Goal: Task Accomplishment & Management: Manage account settings

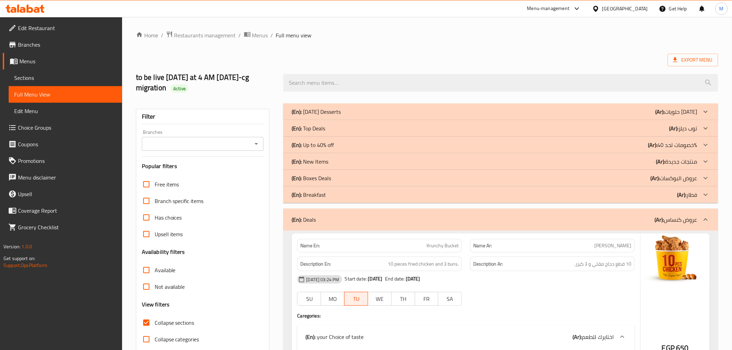
click at [581, 10] on icon at bounding box center [577, 8] width 8 height 8
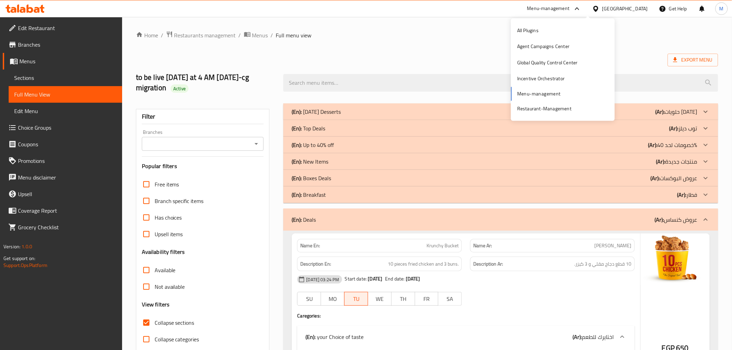
click at [474, 34] on ol "Home / Restaurants management / Menus / Full menu view" at bounding box center [427, 35] width 582 height 9
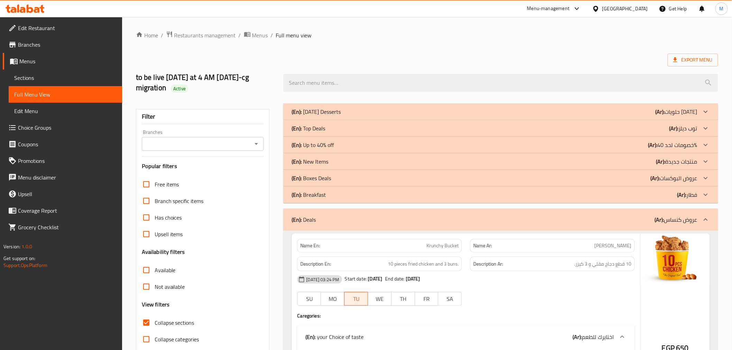
click at [581, 10] on icon at bounding box center [577, 8] width 8 height 8
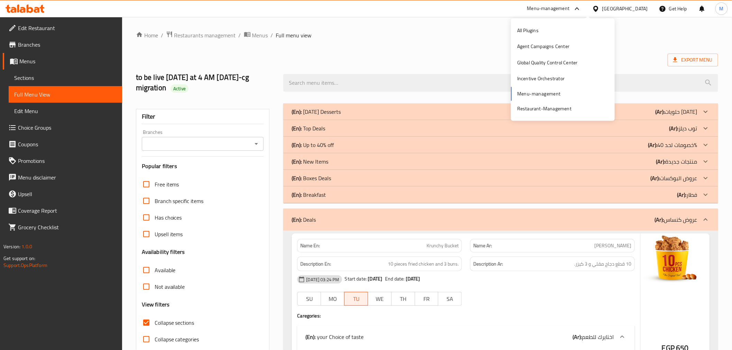
click at [435, 57] on div "Export Menu" at bounding box center [427, 60] width 582 height 13
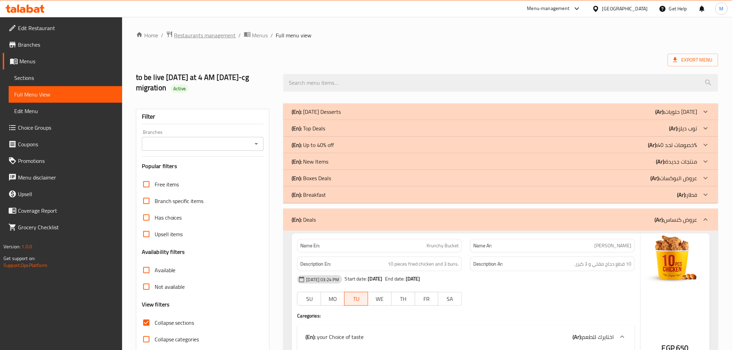
click at [205, 37] on span "Restaurants management" at bounding box center [205, 35] width 62 height 8
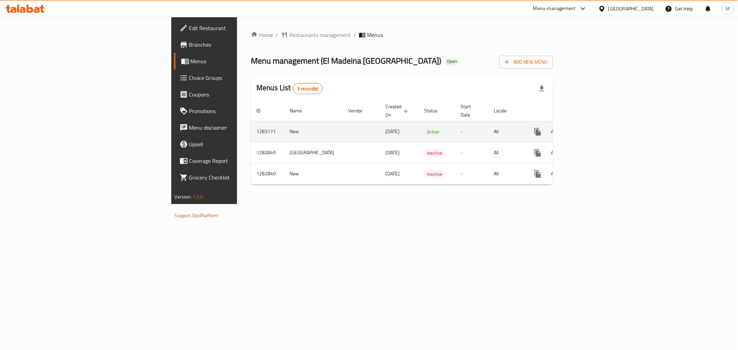
click at [592, 128] on icon "enhanced table" at bounding box center [587, 132] width 8 height 8
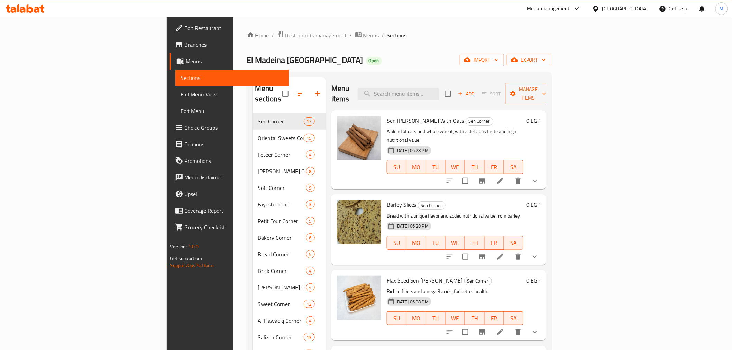
click at [364, 82] on div "Menu items Add Sort Manage items" at bounding box center [438, 93] width 215 height 33
click at [185, 127] on span "Choice Groups" at bounding box center [234, 128] width 99 height 8
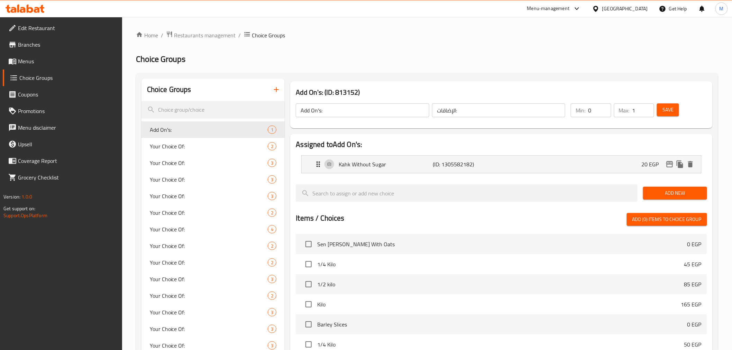
click at [38, 55] on link "Menus" at bounding box center [62, 61] width 119 height 17
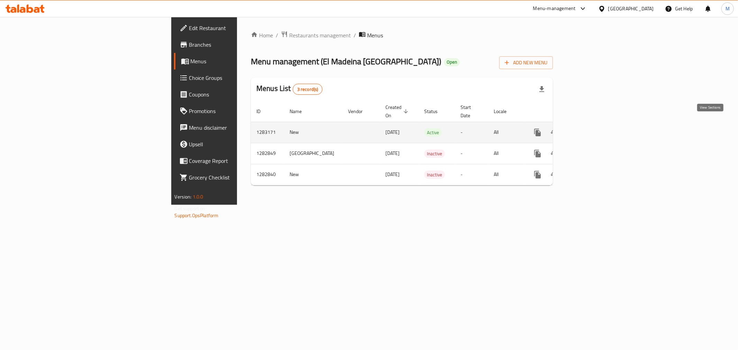
click at [592, 128] on icon "enhanced table" at bounding box center [587, 132] width 8 height 8
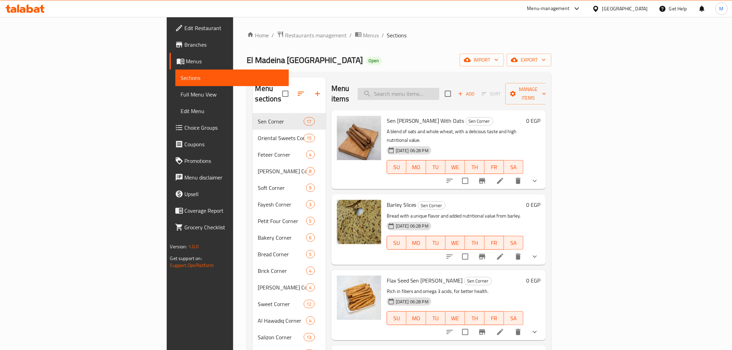
click at [439, 88] on input "search" at bounding box center [399, 94] width 82 height 12
paste input "توست سن طري"
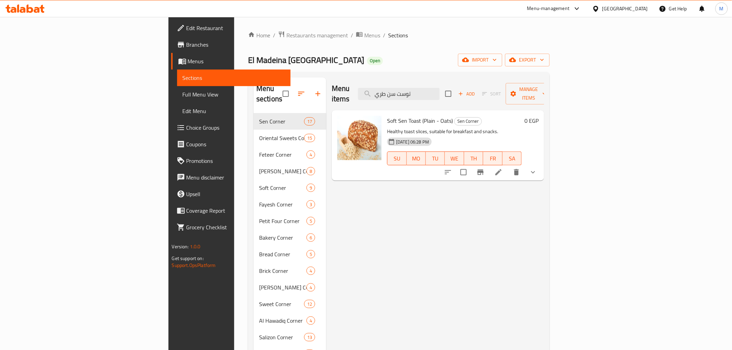
type input "توست سن طري"
click at [502, 169] on icon at bounding box center [498, 172] width 6 height 6
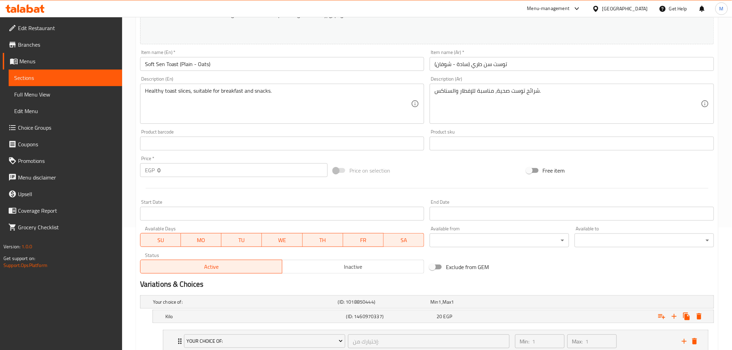
scroll to position [172, 0]
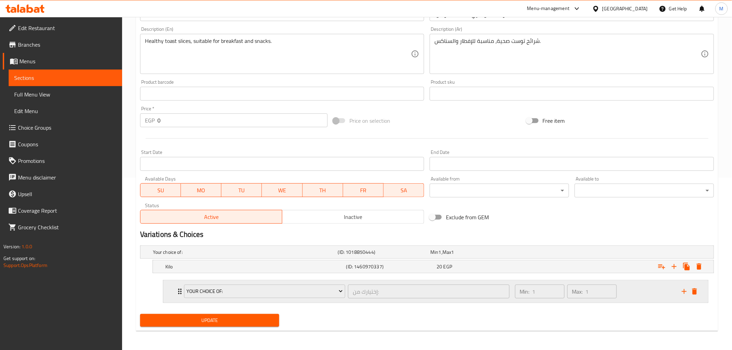
click at [167, 290] on div "Your Choice Of: إختيارك من: ​ Min: 1 ​ Max: 1 ​" at bounding box center [435, 292] width 545 height 22
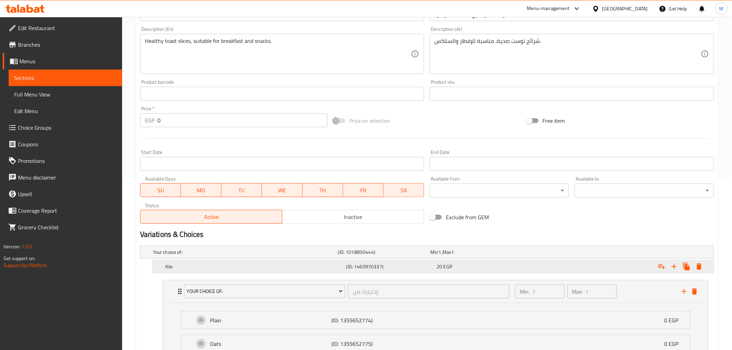
click at [190, 272] on div "Kilo (ID: 1460970337) 20 EGP" at bounding box center [435, 266] width 543 height 15
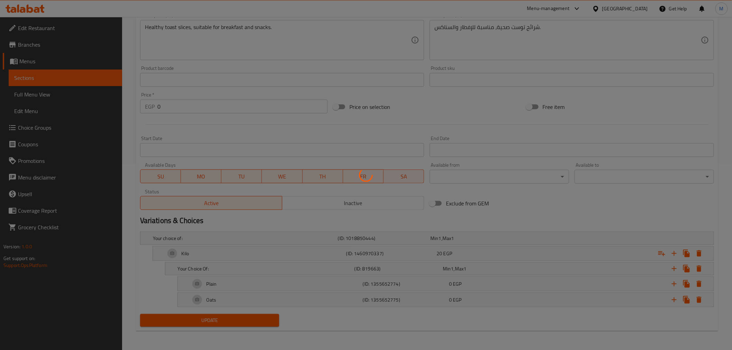
scroll to position [172, 0]
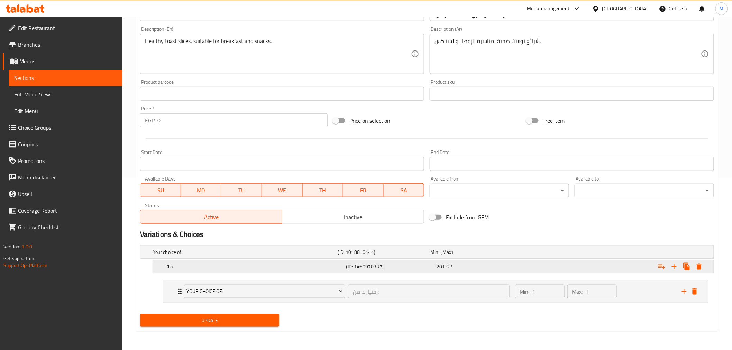
click at [221, 266] on h5 "Kilo" at bounding box center [254, 266] width 178 height 7
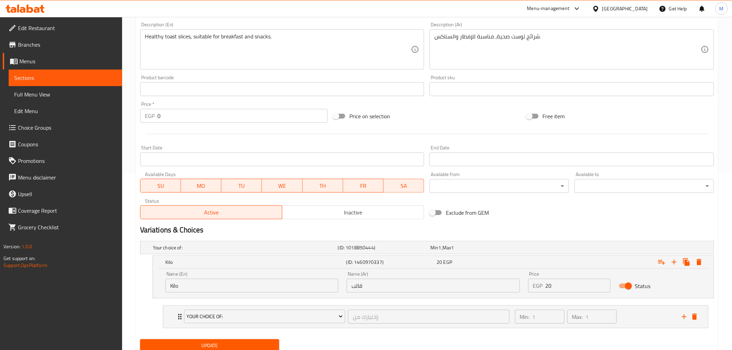
scroll to position [202, 0]
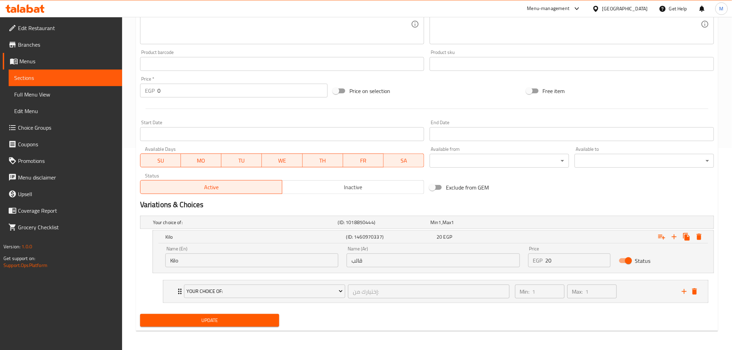
click at [182, 262] on input "Kilo" at bounding box center [251, 261] width 173 height 14
click at [355, 259] on input "قالب" at bounding box center [433, 261] width 173 height 14
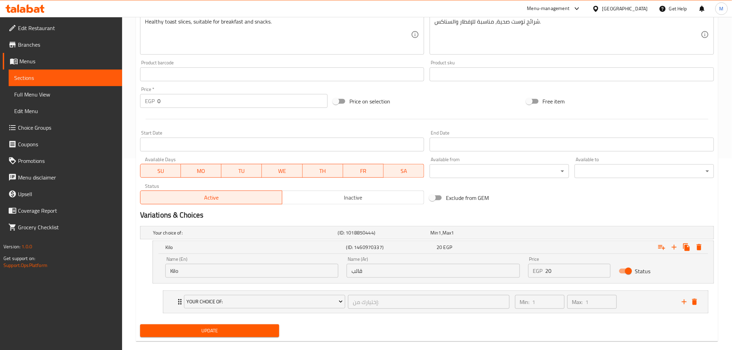
scroll to position [192, 0]
click at [223, 264] on input "Kilo" at bounding box center [251, 271] width 173 height 14
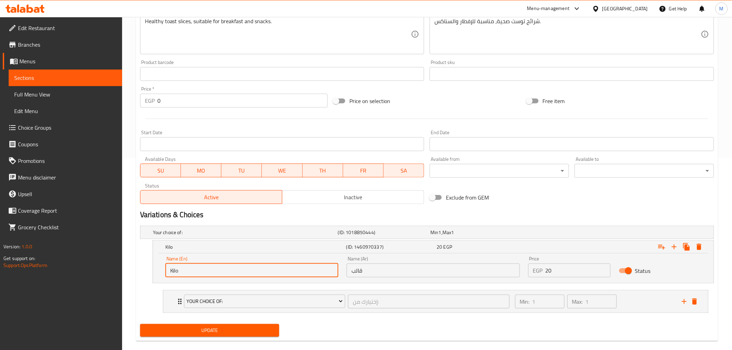
click at [223, 264] on input "Kilo" at bounding box center [251, 271] width 173 height 14
paste input "mold"
click at [233, 324] on button "Update" at bounding box center [209, 330] width 139 height 13
drag, startPoint x: 175, startPoint y: 271, endPoint x: 167, endPoint y: 271, distance: 8.6
click at [167, 271] on input "mold" at bounding box center [251, 271] width 173 height 14
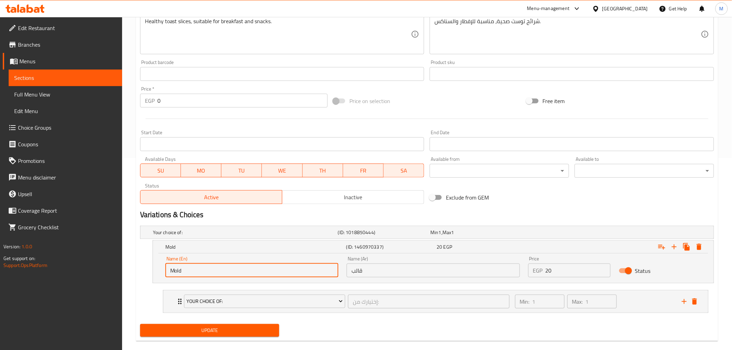
type input "Mold"
click at [223, 331] on span "Update" at bounding box center [210, 330] width 128 height 9
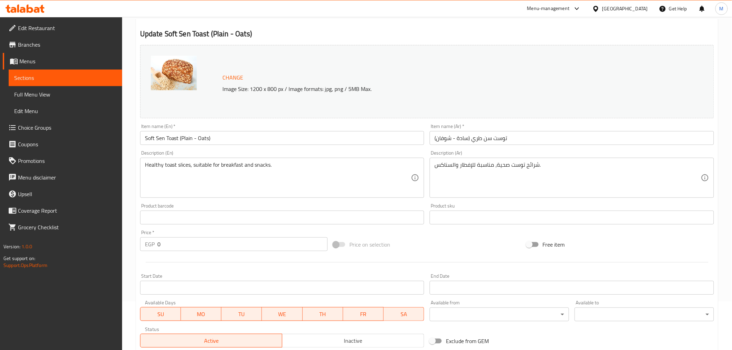
scroll to position [0, 0]
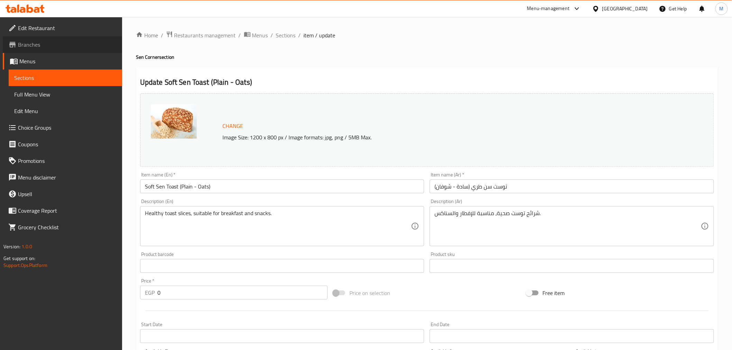
click at [51, 44] on span "Branches" at bounding box center [67, 44] width 99 height 8
